Goal: Find specific page/section: Find specific page/section

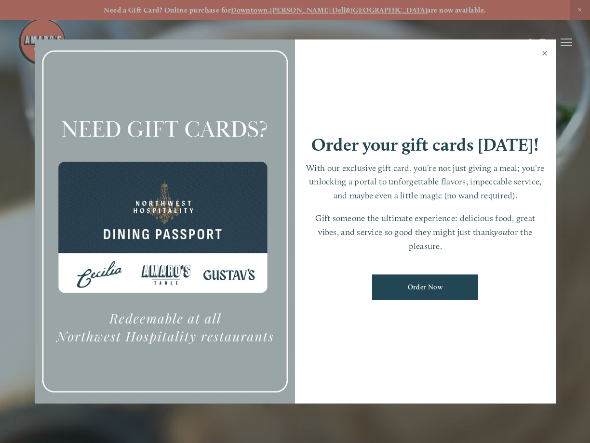
click at [545, 53] on link "Close" at bounding box center [544, 54] width 19 height 27
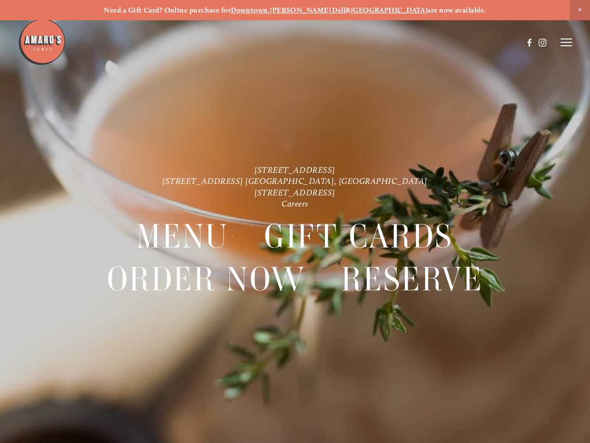
click at [561, 44] on icon at bounding box center [566, 42] width 12 height 9
click at [543, 42] on span "Careers" at bounding box center [537, 42] width 23 height 8
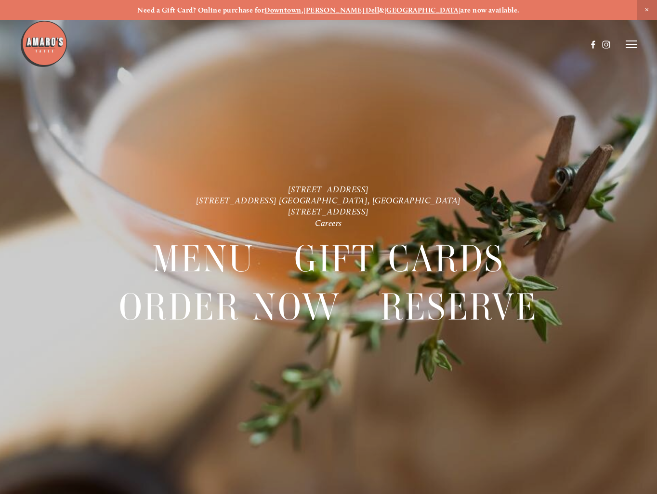
click at [629, 41] on line at bounding box center [632, 41] width 12 height 0
click at [454, 43] on span "Menu" at bounding box center [463, 44] width 18 height 8
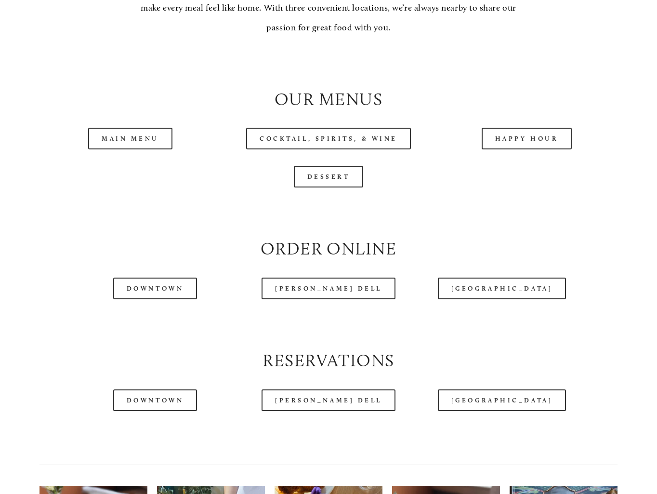
scroll to position [916, 0]
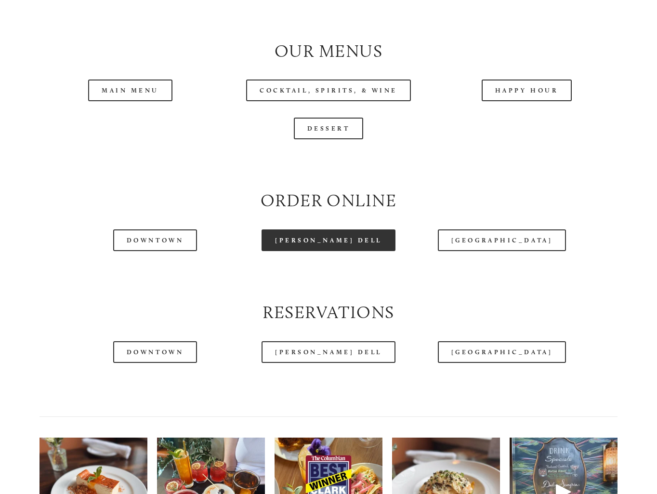
click at [328, 251] on link "[PERSON_NAME] Dell" at bounding box center [329, 240] width 134 height 22
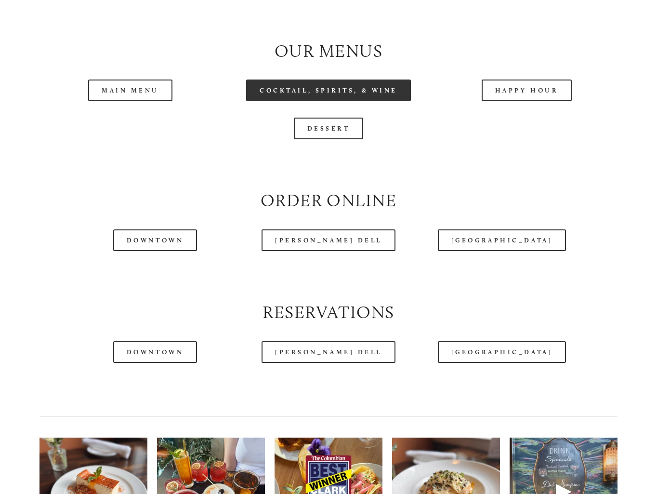
click at [333, 101] on link "Cocktail, Spirits, & Wine" at bounding box center [328, 91] width 165 height 22
